Goal: Find contact information: Find contact information

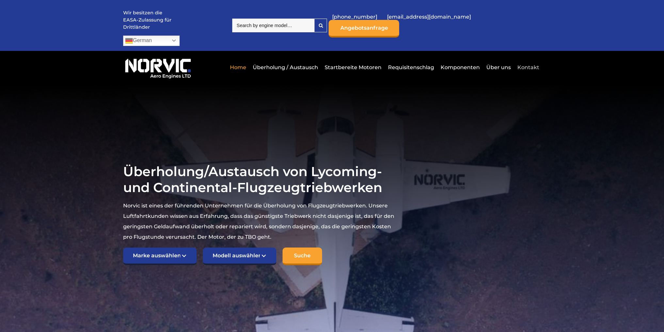
click at [520, 59] on link "Kontakt" at bounding box center [526, 67] width 23 height 16
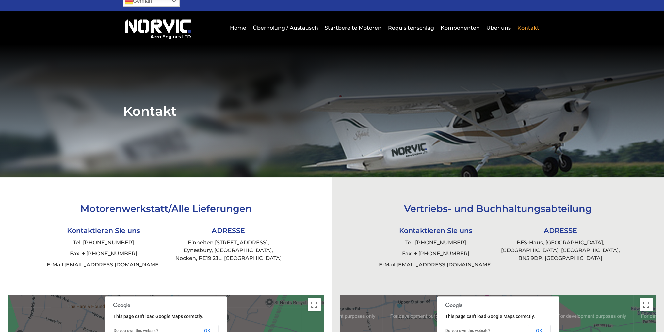
scroll to position [65, 0]
